Goal: Task Accomplishment & Management: Use online tool/utility

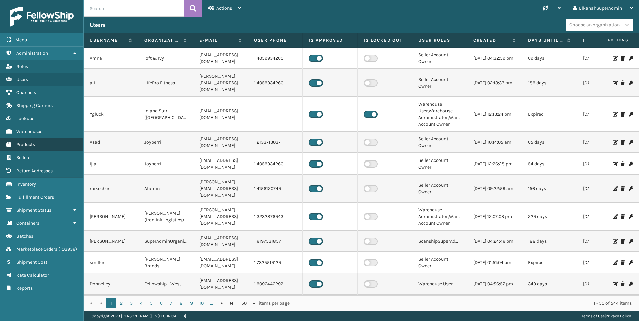
click at [17, 146] on span "Products" at bounding box center [25, 145] width 19 height 6
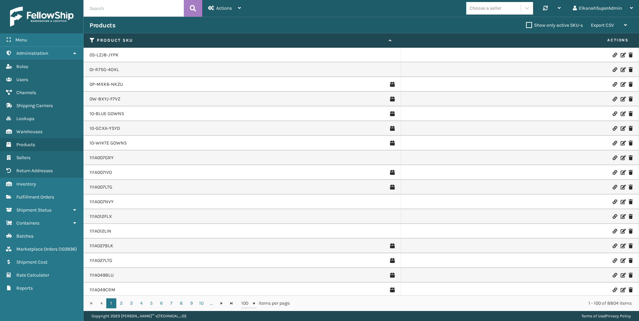
click at [268, 8] on icon at bounding box center [527, 8] width 7 height 7
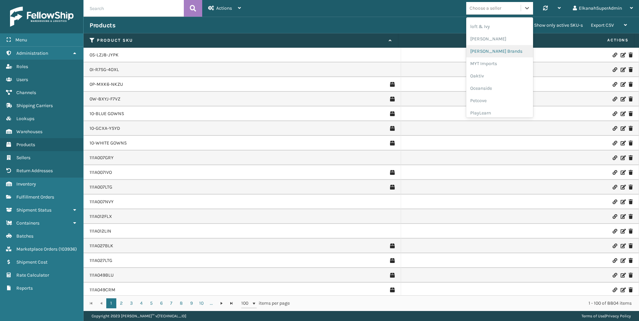
scroll to position [335, 0]
click at [268, 75] on div "SBYL [GEOGRAPHIC_DATA]" at bounding box center [499, 73] width 67 height 12
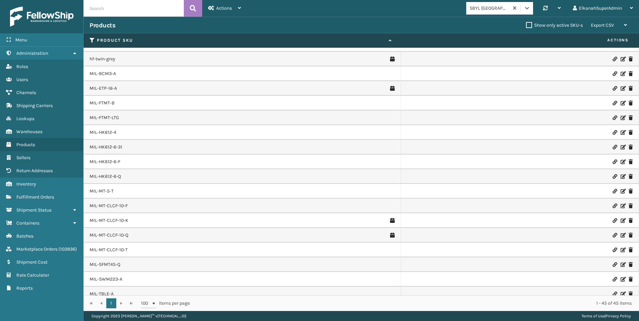
scroll to position [301, 0]
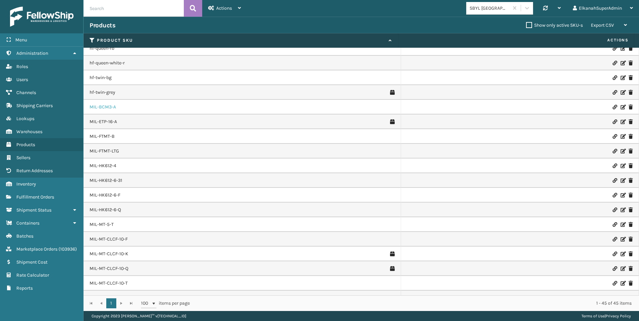
click at [111, 108] on link "MIL-BCM3-A" at bounding box center [103, 107] width 26 height 7
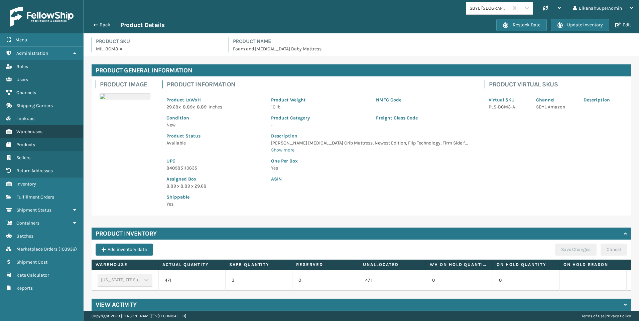
click at [26, 128] on link "Warehouses" at bounding box center [41, 131] width 83 height 13
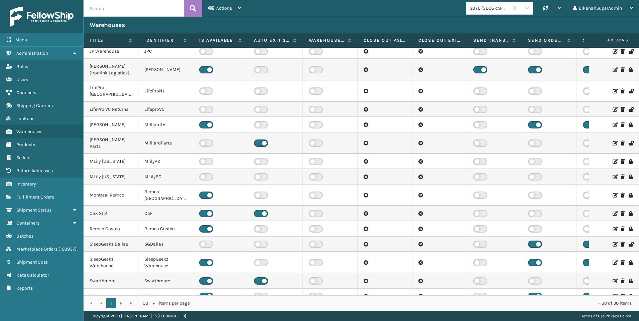
scroll to position [234, 0]
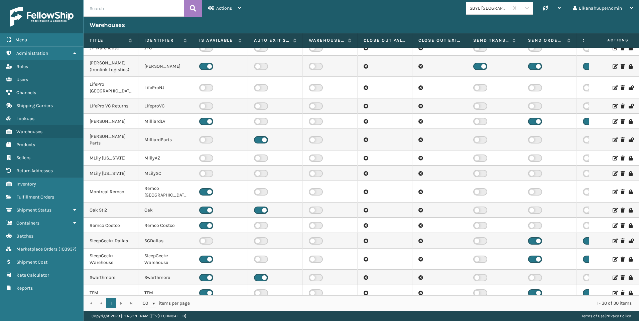
click at [268, 189] on icon at bounding box center [614, 293] width 4 height 5
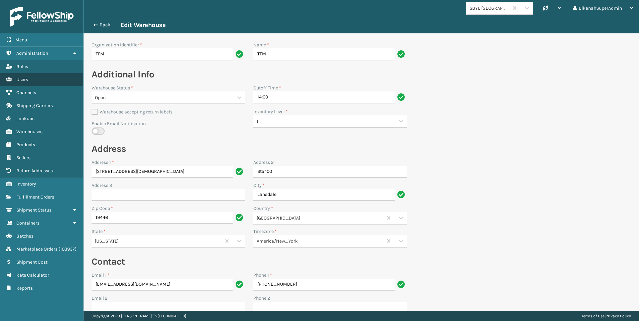
click at [15, 78] on link "Users" at bounding box center [41, 79] width 83 height 13
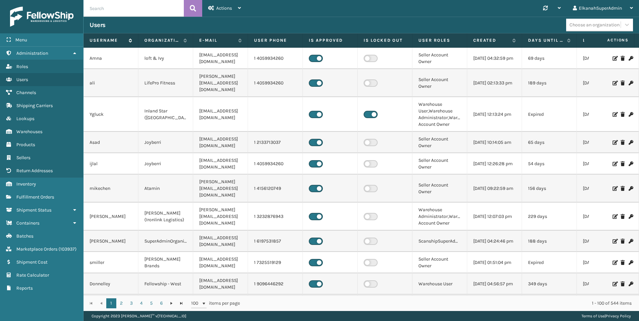
click at [100, 39] on label "Username" at bounding box center [108, 40] width 36 height 6
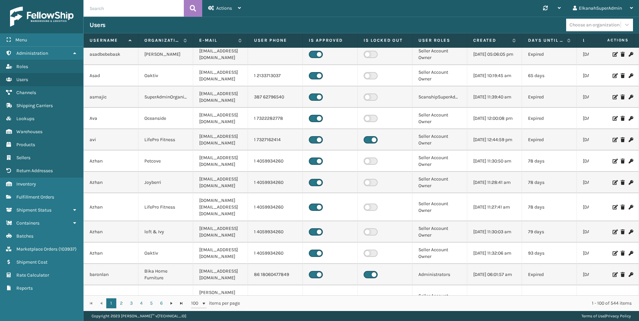
scroll to position [1989, 0]
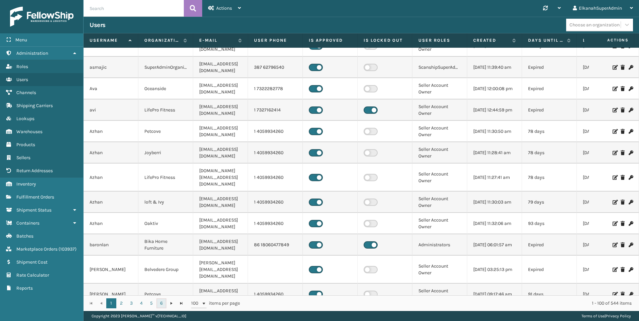
click at [161, 189] on link "6" at bounding box center [161, 304] width 10 height 10
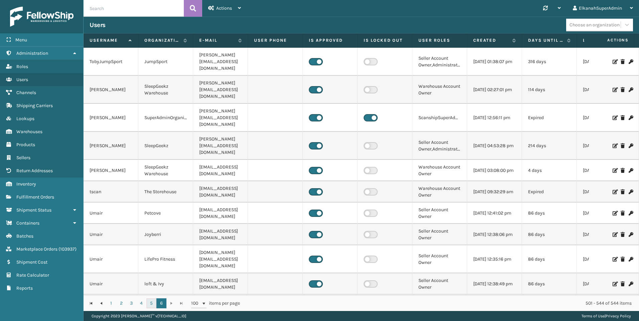
click at [154, 189] on link "5" at bounding box center [151, 304] width 10 height 10
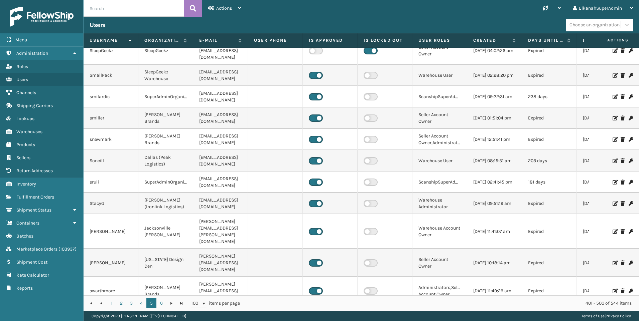
scroll to position [1982, 0]
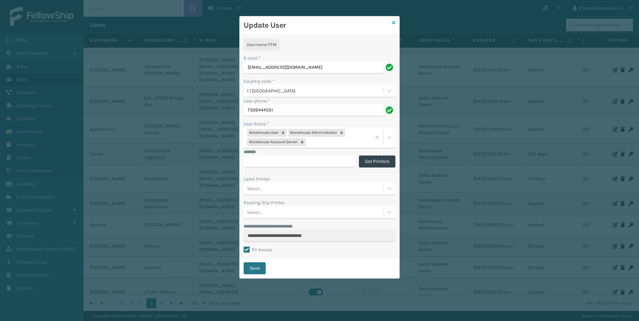
click at [268, 24] on icon at bounding box center [393, 22] width 3 height 5
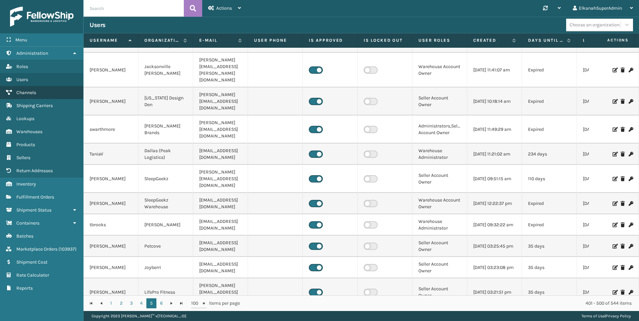
click at [29, 93] on span "Channels" at bounding box center [26, 93] width 20 height 6
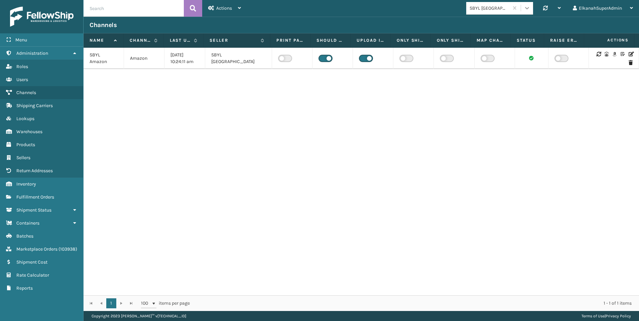
click at [268, 7] on icon at bounding box center [527, 8] width 7 height 7
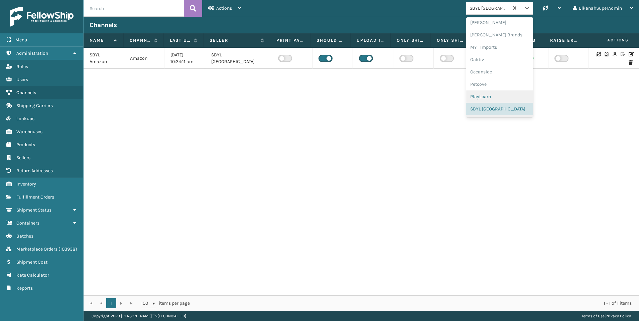
scroll to position [335, 0]
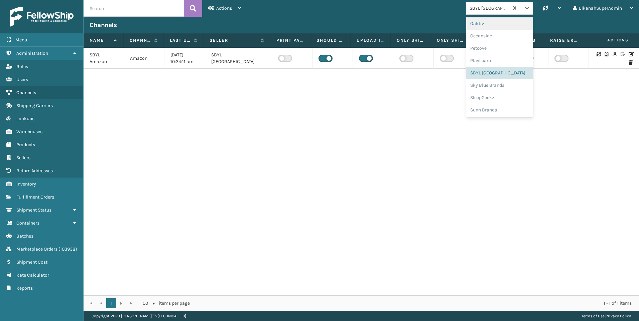
click at [268, 18] on div "Channels" at bounding box center [361, 25] width 555 height 17
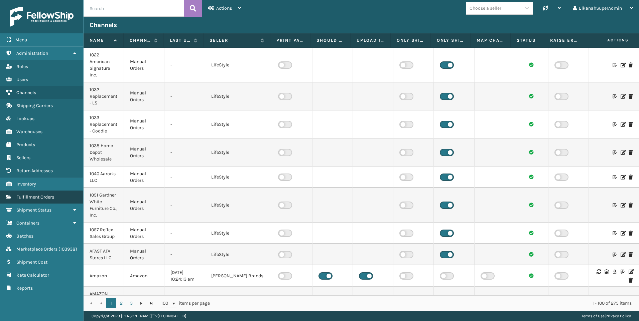
click at [28, 189] on link "Fulfillment Orders" at bounding box center [41, 197] width 83 height 13
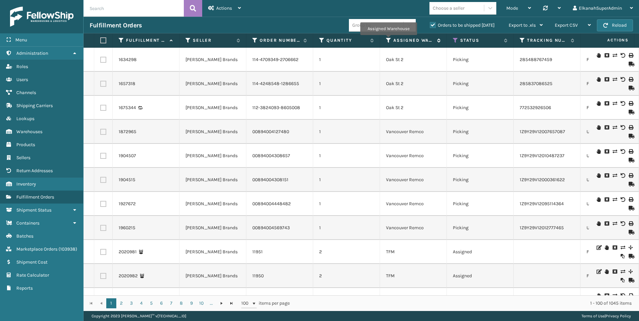
click at [268, 40] on icon at bounding box center [388, 40] width 5 height 6
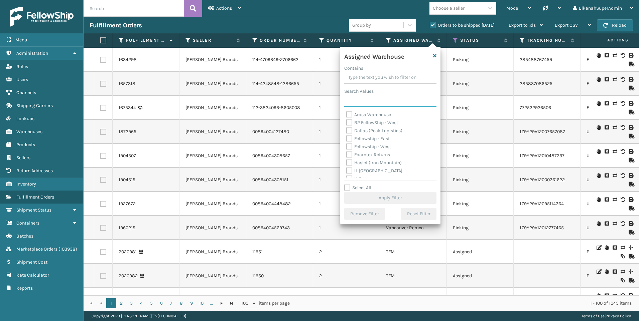
click at [268, 100] on input "Search Values" at bounding box center [390, 101] width 92 height 12
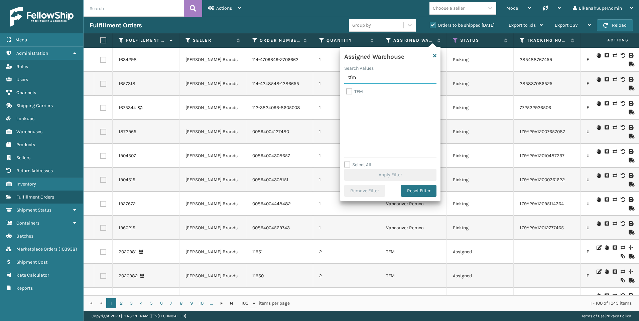
type input "tfm"
click at [268, 94] on label "TFM" at bounding box center [354, 92] width 17 height 6
click at [268, 92] on input "TFM" at bounding box center [346, 90] width 0 height 4
checkbox input "true"
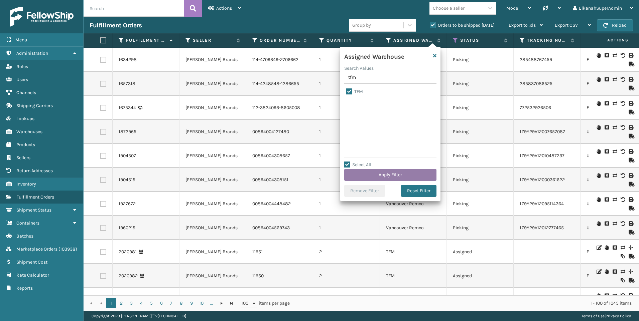
click at [268, 170] on button "Apply Filter" at bounding box center [390, 175] width 92 height 12
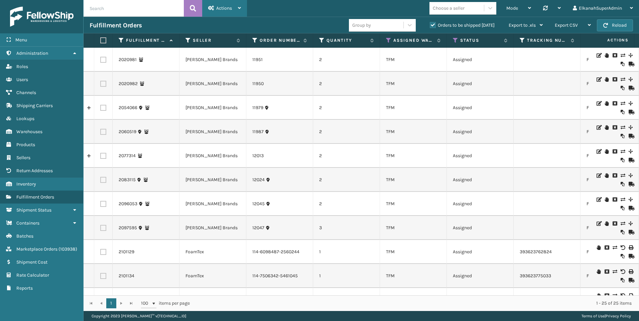
click at [233, 10] on div "Actions" at bounding box center [224, 8] width 33 height 17
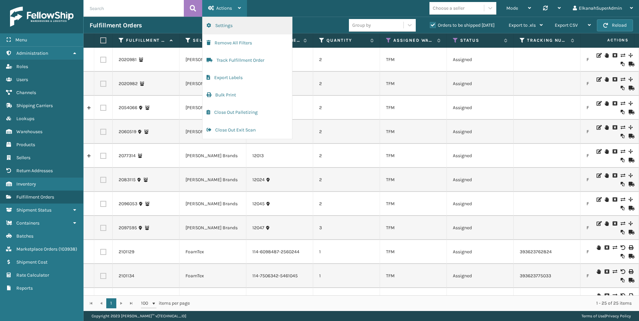
click at [235, 28] on button "Settings" at bounding box center [247, 25] width 90 height 17
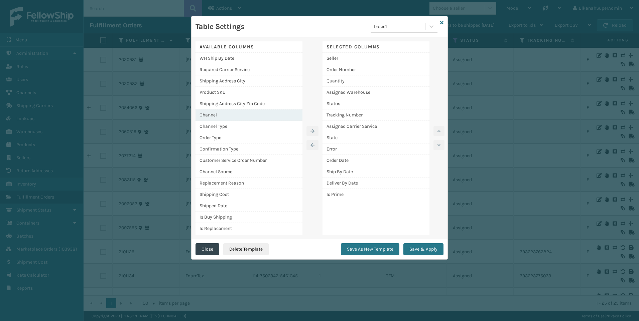
click at [211, 112] on div "Channel" at bounding box center [248, 115] width 107 height 11
click at [268, 129] on icon "button" at bounding box center [312, 131] width 4 height 5
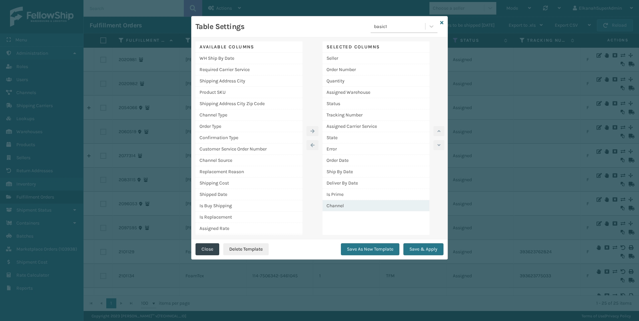
click at [268, 189] on div "Channel" at bounding box center [375, 205] width 107 height 11
click at [268, 131] on button "button" at bounding box center [438, 131] width 11 height 10
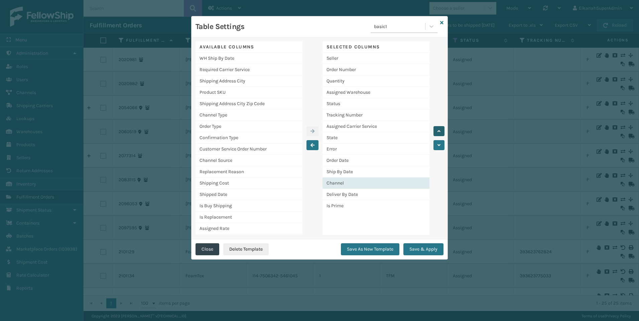
click at [268, 131] on button "button" at bounding box center [438, 131] width 11 height 10
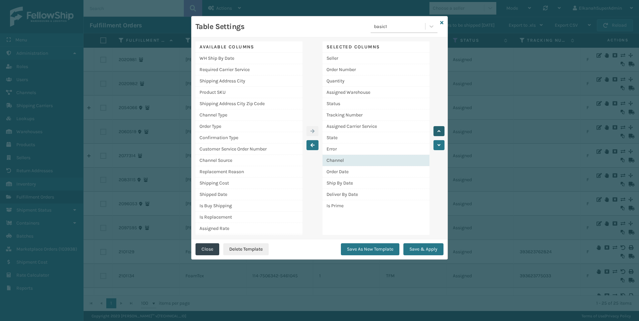
click at [268, 131] on button "button" at bounding box center [438, 131] width 11 height 10
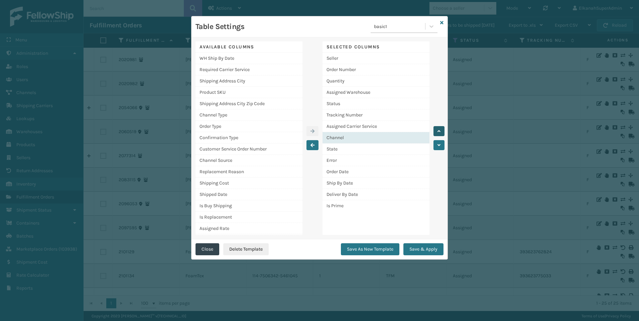
click at [268, 131] on button "button" at bounding box center [438, 131] width 11 height 10
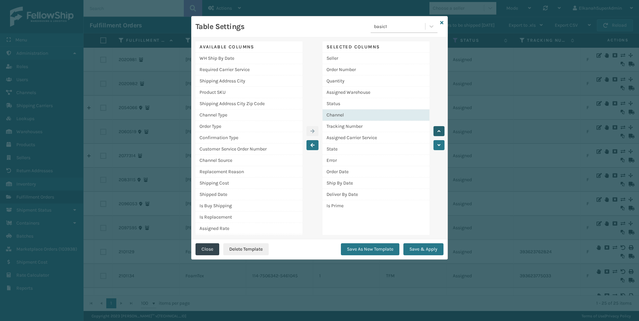
click at [268, 131] on button "button" at bounding box center [438, 131] width 11 height 10
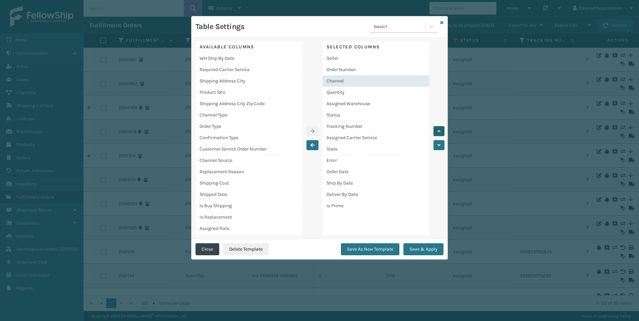
click at [268, 131] on button "button" at bounding box center [438, 131] width 11 height 10
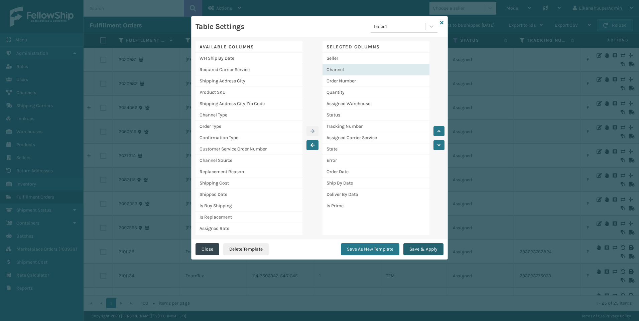
click at [268, 189] on button "Save & Apply" at bounding box center [423, 250] width 40 height 12
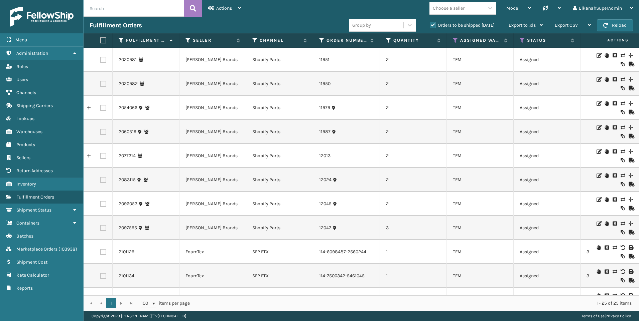
click at [268, 28] on div "Orders to be shipped [DATE]" at bounding box center [463, 25] width 79 height 8
click at [268, 26] on label "Orders to be shipped [DATE]" at bounding box center [462, 25] width 65 height 6
click at [268, 26] on input "Orders to be shipped [DATE]" at bounding box center [430, 23] width 0 height 4
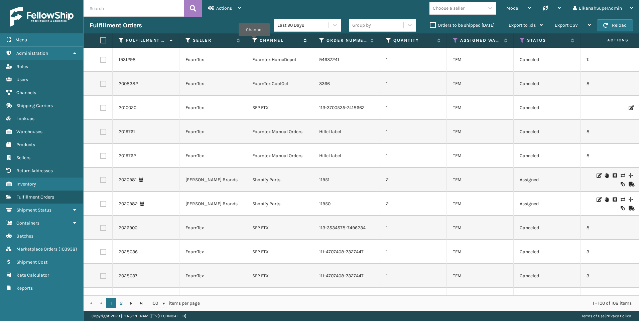
click at [254, 41] on icon at bounding box center [254, 40] width 5 height 6
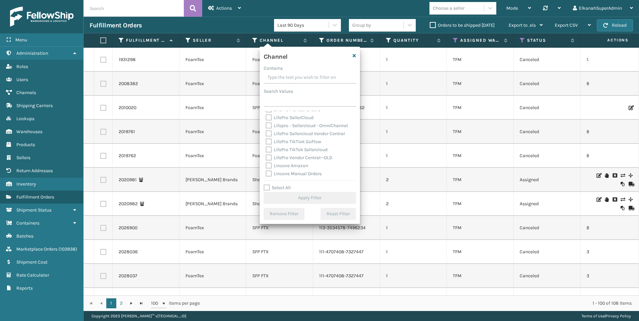
scroll to position [1737, 0]
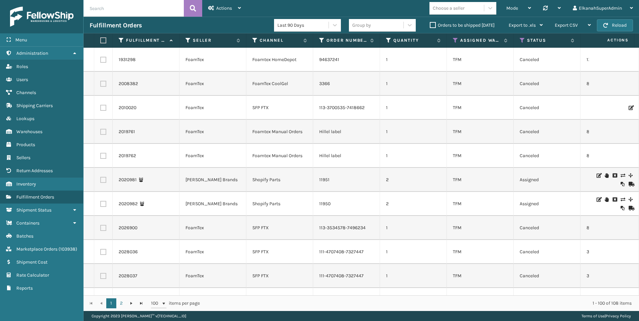
click at [237, 21] on div "Fulfillment Orders Last 90 Days Group by Orders to be shipped [DATE] Export to …" at bounding box center [361, 25] width 555 height 17
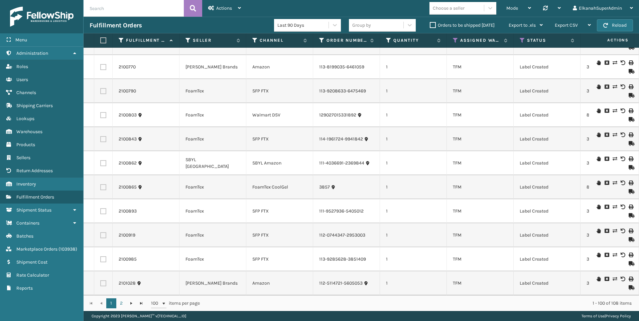
scroll to position [2163, 0]
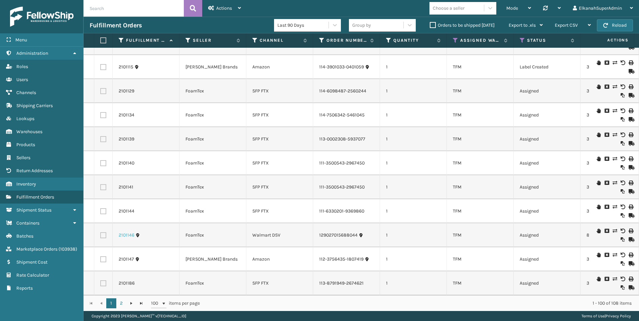
click at [128, 189] on link "2101146" at bounding box center [127, 235] width 16 height 7
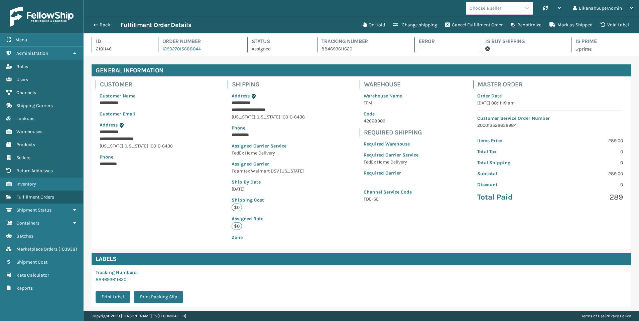
scroll to position [16, 555]
drag, startPoint x: 125, startPoint y: 103, endPoint x: 97, endPoint y: 101, distance: 27.8
click at [97, 101] on div "**********" at bounding box center [136, 130] width 81 height 83
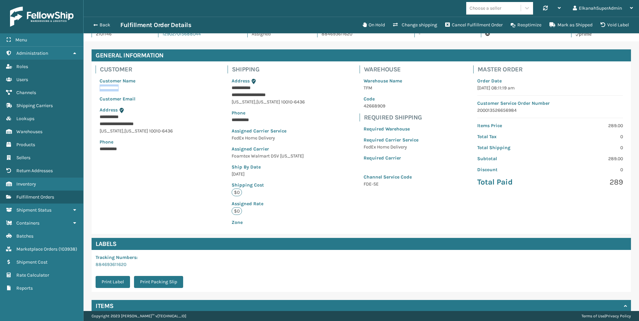
scroll to position [0, 0]
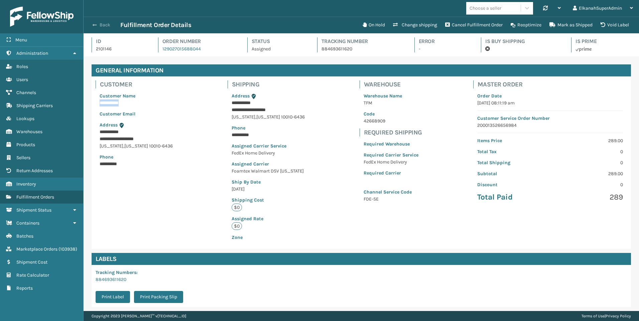
click at [108, 25] on button "Back" at bounding box center [105, 25] width 31 height 6
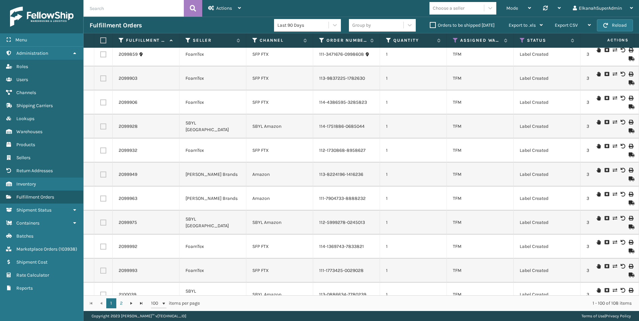
scroll to position [735, 0]
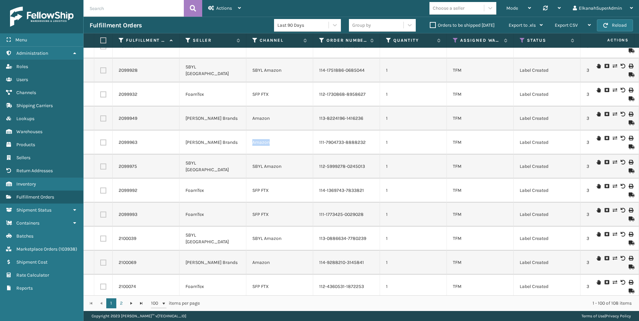
drag, startPoint x: 273, startPoint y: 142, endPoint x: 253, endPoint y: 143, distance: 20.1
click at [253, 143] on td "Amazon" at bounding box center [279, 143] width 67 height 24
drag, startPoint x: 253, startPoint y: 143, endPoint x: 295, endPoint y: 153, distance: 42.8
click at [268, 153] on td "Amazon" at bounding box center [279, 143] width 67 height 24
drag, startPoint x: 276, startPoint y: 144, endPoint x: 252, endPoint y: 142, distance: 24.1
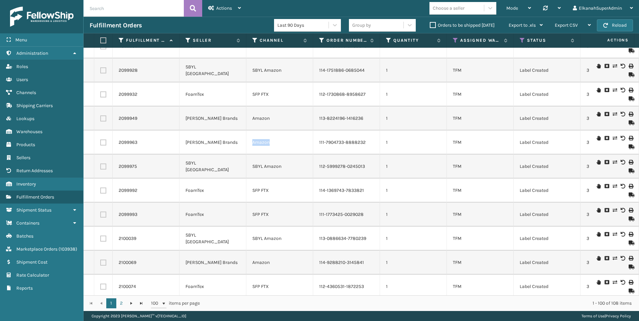
click at [252, 142] on td "Amazon" at bounding box center [279, 143] width 67 height 24
copy td "Amazon"
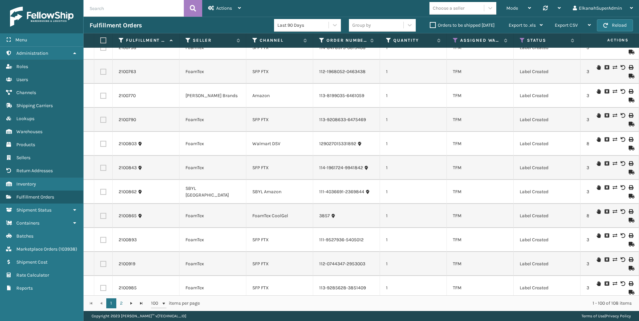
scroll to position [1838, 0]
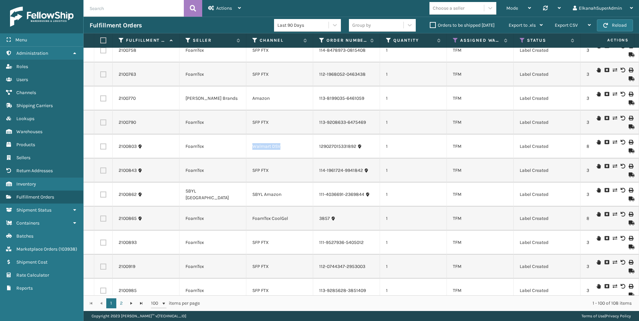
drag, startPoint x: 290, startPoint y: 146, endPoint x: 254, endPoint y: 149, distance: 36.2
click at [254, 149] on td "Walmart DSV" at bounding box center [279, 147] width 67 height 24
copy td "Walmart DSV"
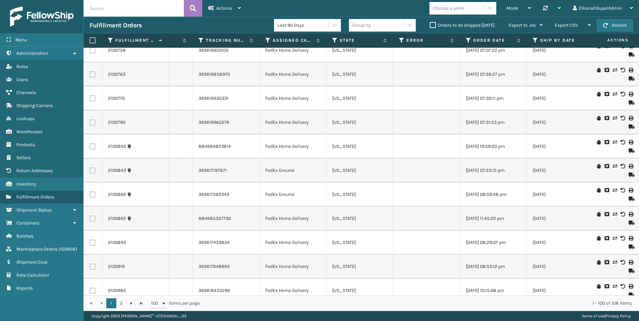
scroll to position [0, 504]
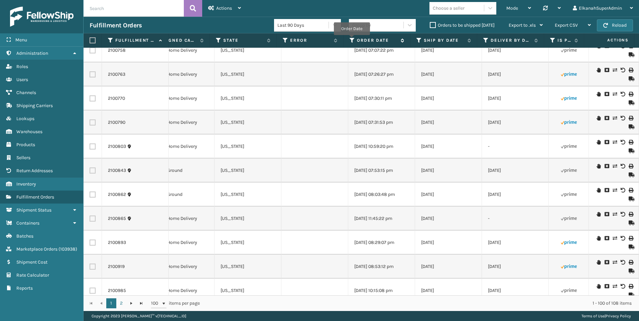
click at [268, 40] on icon at bounding box center [351, 40] width 5 height 6
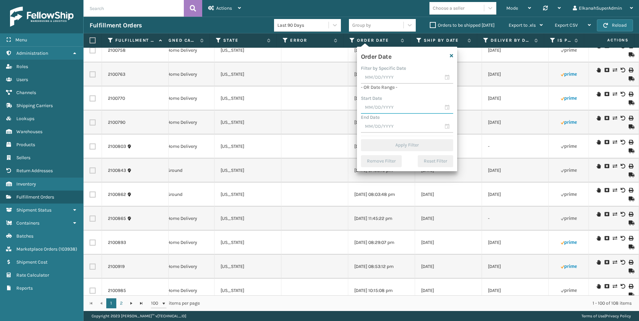
click at [268, 108] on input "text" at bounding box center [407, 108] width 92 height 12
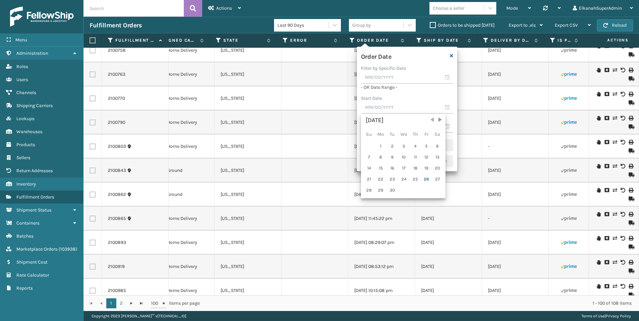
click at [268, 120] on span "Previous Month" at bounding box center [432, 120] width 7 height 7
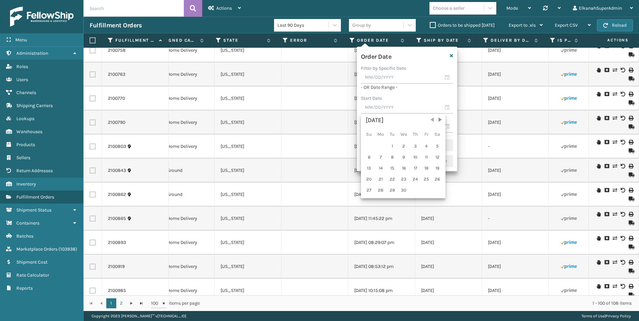
click at [268, 120] on span "Previous Month" at bounding box center [432, 120] width 7 height 7
click at [268, 147] on div "1" at bounding box center [437, 146] width 10 height 10
type input "[DATE]"
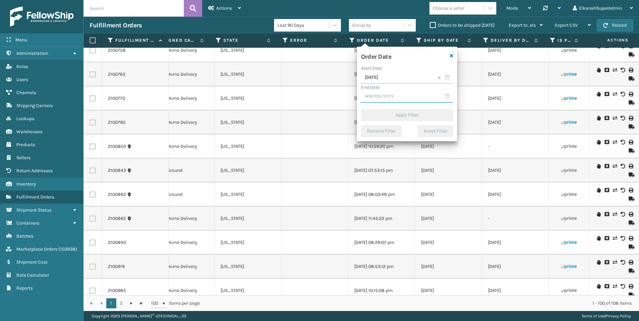
click at [268, 96] on input "text" at bounding box center [407, 97] width 92 height 12
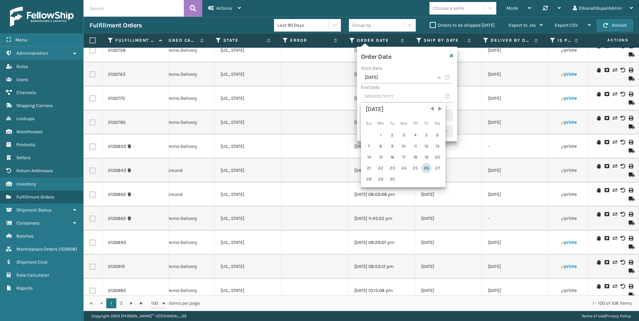
click at [268, 164] on div "26" at bounding box center [426, 168] width 10 height 10
type input "[DATE]"
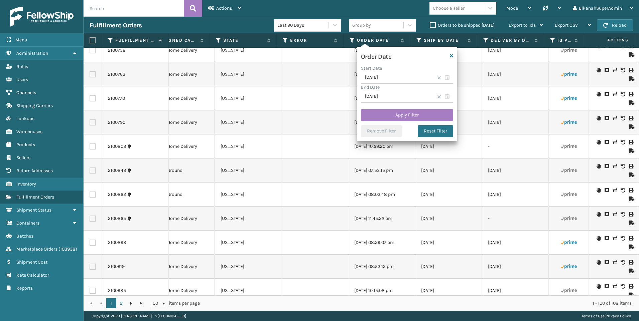
click at [268, 121] on div "Order Date Start Date [DATE] End Date [DATE] Apply Filter Remove Filter Reset F…" at bounding box center [407, 94] width 100 height 95
click at [268, 117] on button "Apply Filter" at bounding box center [407, 115] width 92 height 12
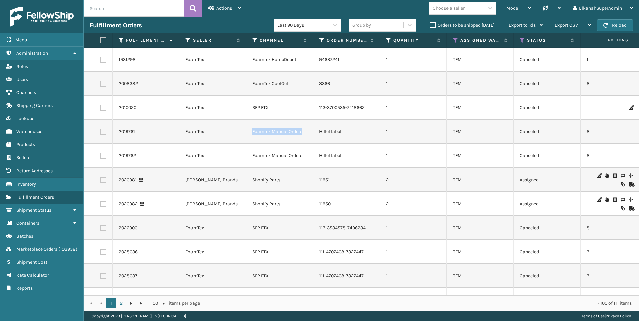
drag, startPoint x: 306, startPoint y: 133, endPoint x: 251, endPoint y: 139, distance: 55.5
click at [251, 139] on td "Foamtex Manual Orders" at bounding box center [279, 132] width 67 height 24
copy td "Foamtex Manual Orders"
drag, startPoint x: 290, startPoint y: 83, endPoint x: 251, endPoint y: 89, distance: 38.8
click at [251, 89] on td "FoamTex CoolGel" at bounding box center [279, 84] width 67 height 24
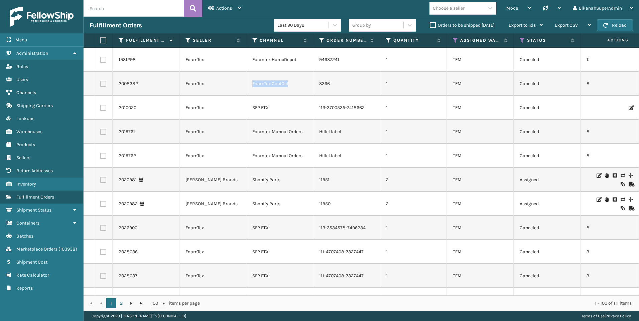
copy td "FoamTex CoolGel"
drag, startPoint x: 302, startPoint y: 63, endPoint x: 253, endPoint y: 65, distance: 48.8
click at [253, 65] on td "Foamtex HomeDepot" at bounding box center [279, 60] width 67 height 24
copy td "Foamtex HomeDepot"
click at [114, 6] on input "text" at bounding box center [134, 8] width 100 height 17
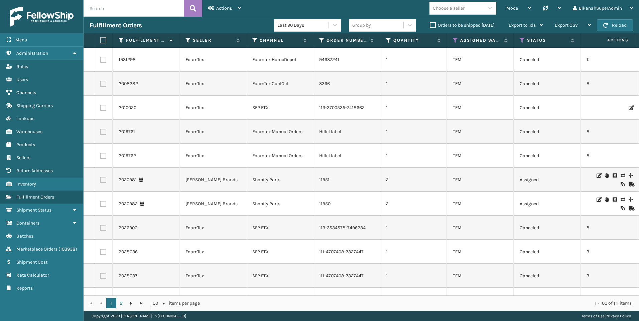
paste input "129026912922964"
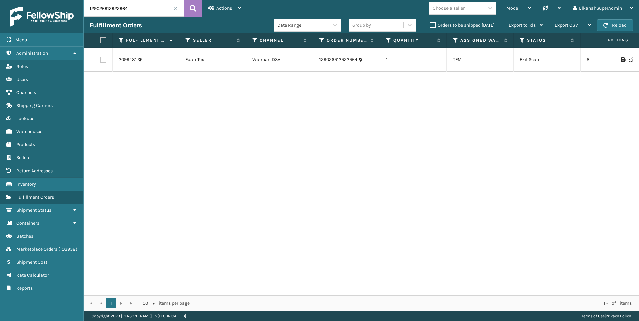
drag, startPoint x: 134, startPoint y: 12, endPoint x: 74, endPoint y: 10, distance: 59.8
click at [74, 0] on div "Menu Administration Roles Users Channels Shipping Carriers Lookups Warehouses P…" at bounding box center [319, 0] width 639 height 0
paste input "11-7375573-0991426"
type input "111-7375573-0991426"
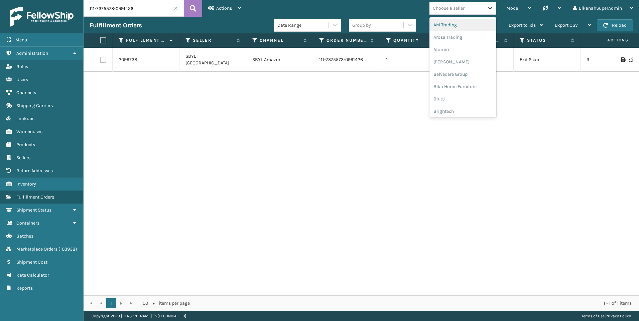
click at [268, 9] on icon at bounding box center [490, 8] width 7 height 7
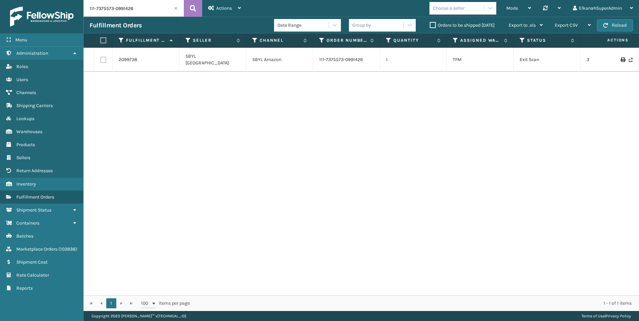
click at [268, 4] on div "Mode Regular Mode Picking Mode Labeling Mode Palletizing Mode Exit Scan Mode Ch…" at bounding box center [443, 8] width 392 height 17
